Goal: Check status: Check status

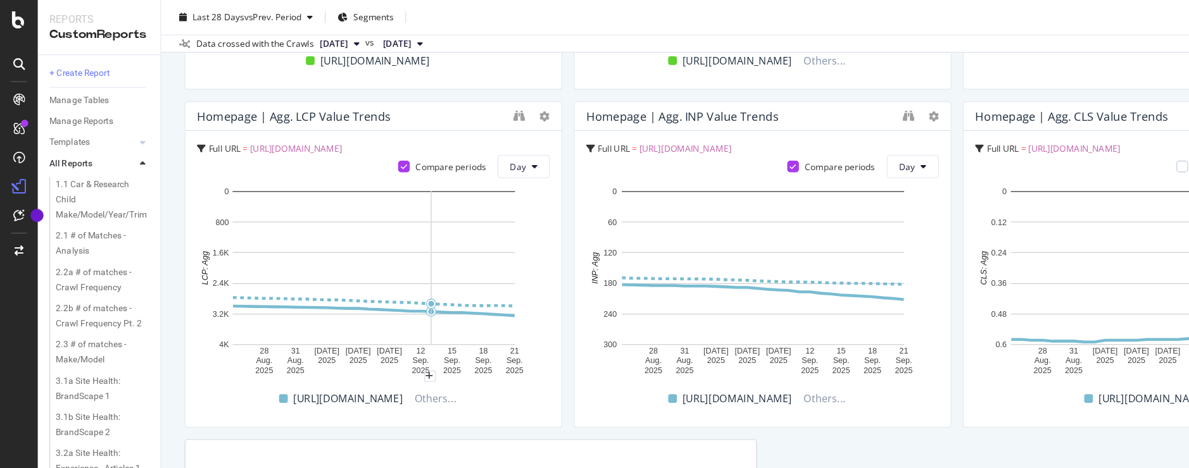
scroll to position [627, 0]
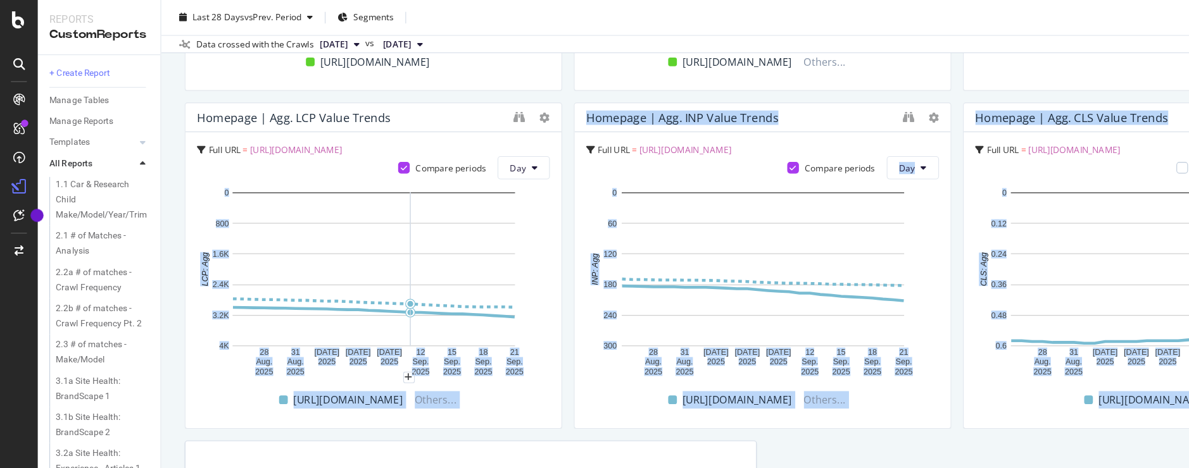
click at [360, 285] on rect "A chart." at bounding box center [326, 235] width 246 height 134
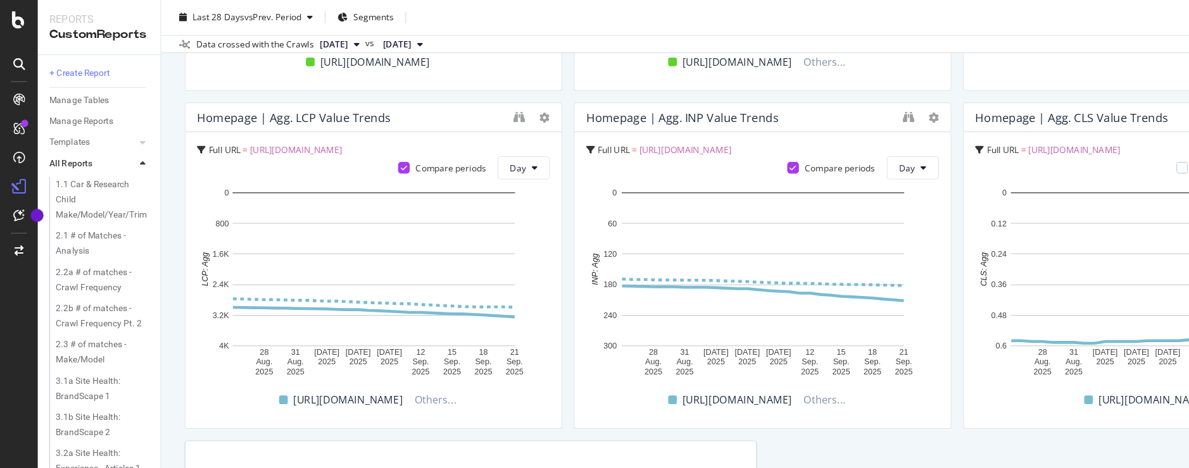
click at [491, 315] on div "Why Carmax & Homepage URL | CWV Current vs. Previous Period Change Table Full U…" at bounding box center [665, 68] width 1008 height 1138
click at [470, 149] on button "Day" at bounding box center [457, 146] width 46 height 20
click at [461, 213] on span "Month" at bounding box center [456, 218] width 23 height 11
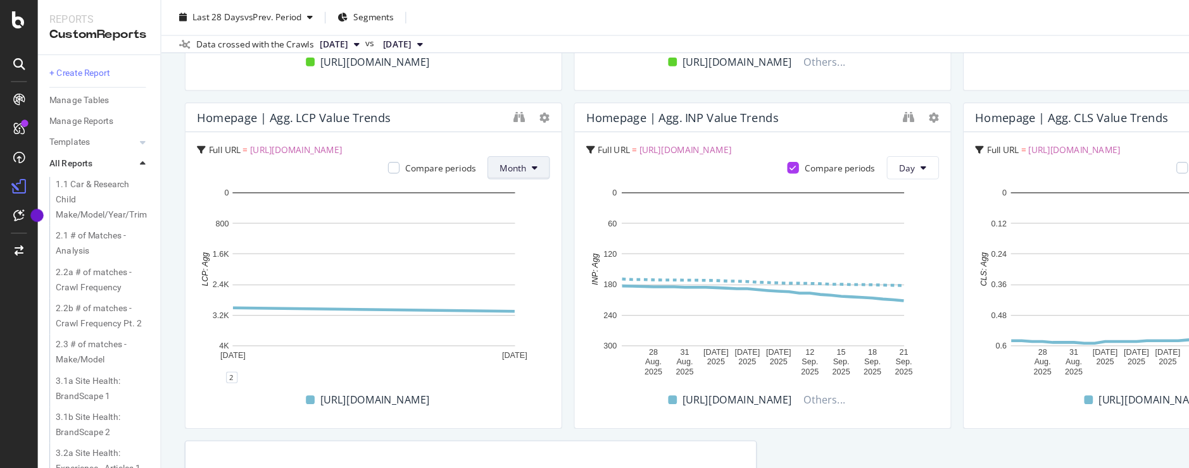
click at [471, 142] on button "Month" at bounding box center [452, 146] width 54 height 20
click at [399, 89] on div "Homepage | Agg. LCP Value Trends Full URL = [URL][DOMAIN_NAME] Compare periods …" at bounding box center [325, 231] width 329 height 285
click at [461, 145] on button "Month" at bounding box center [452, 146] width 54 height 20
click at [457, 195] on span "Week" at bounding box center [447, 194] width 25 height 11
click at [464, 145] on icon at bounding box center [465, 146] width 5 height 8
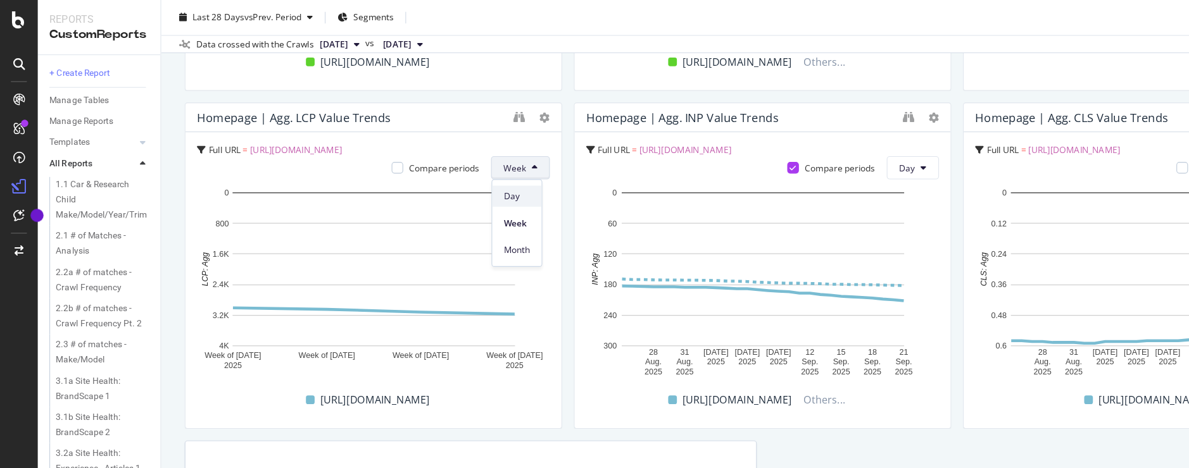
click at [447, 180] on div "Day" at bounding box center [450, 171] width 43 height 18
